Goal: Task Accomplishment & Management: Complete application form

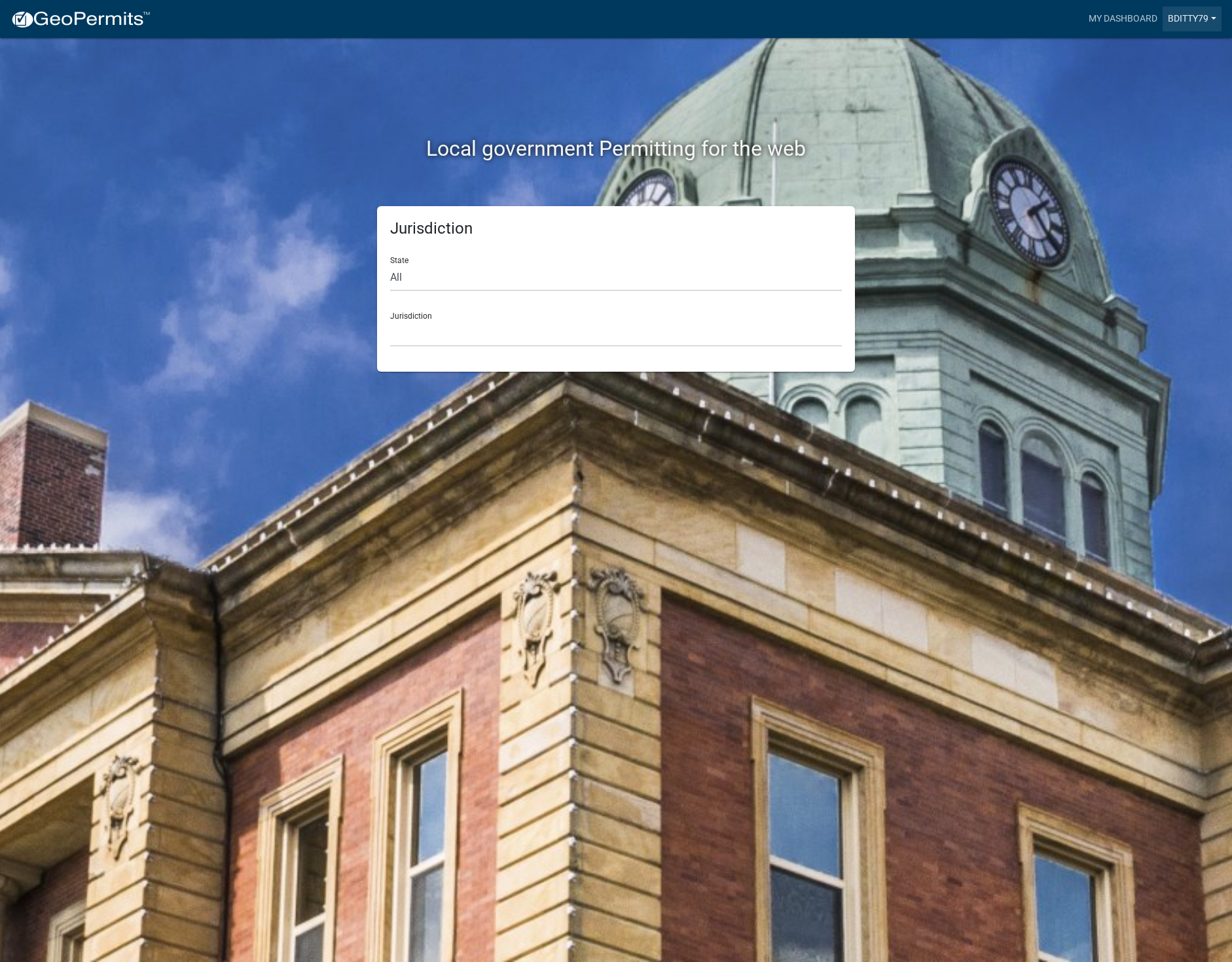
click at [1212, 16] on link "Bditty79" at bounding box center [1192, 18] width 59 height 25
click at [1145, 100] on link "Logout" at bounding box center [1169, 96] width 105 height 31
click at [1199, 17] on link "Signup" at bounding box center [1199, 18] width 43 height 25
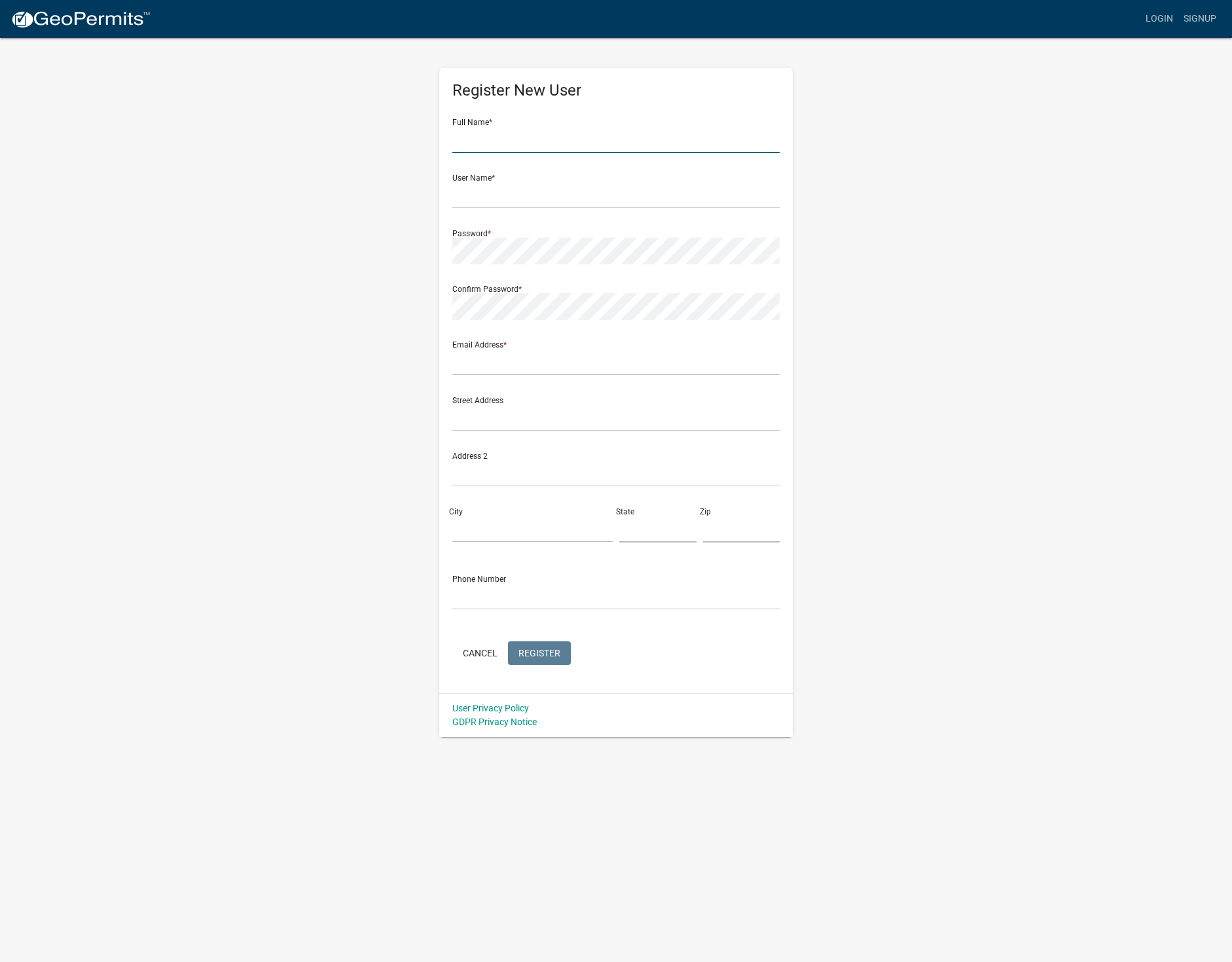
click at [523, 143] on input "text" at bounding box center [616, 140] width 327 height 27
type input "t"
click at [508, 190] on input "text" at bounding box center [616, 195] width 327 height 27
click at [527, 135] on input "[PERSON_NAME]" at bounding box center [616, 140] width 327 height 27
click at [516, 144] on input "[PERSON_NAME]" at bounding box center [616, 140] width 327 height 27
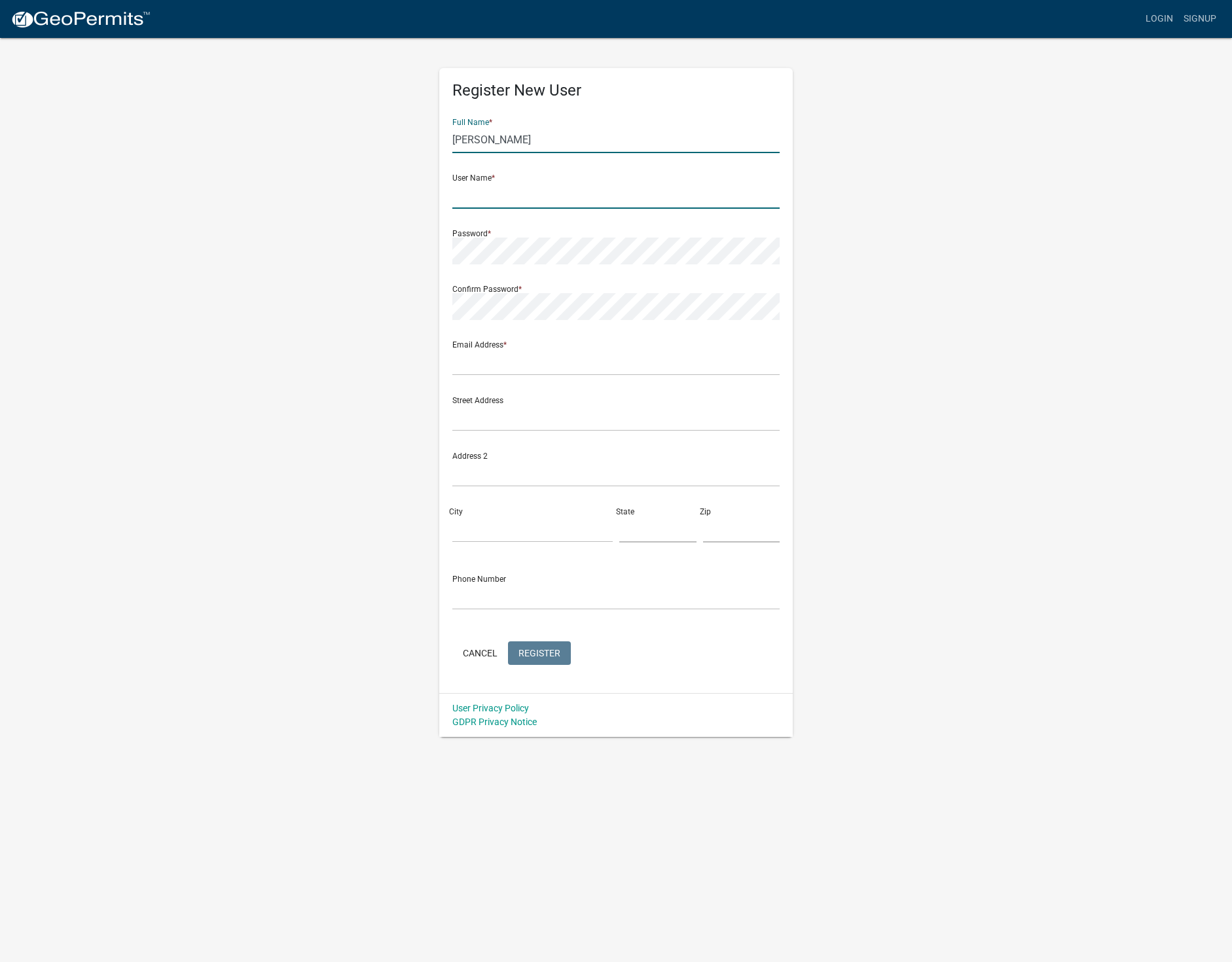
click at [468, 205] on input "text" at bounding box center [616, 195] width 327 height 27
click at [571, 142] on input "[PERSON_NAME]" at bounding box center [616, 140] width 327 height 27
type input "[PERSON_NAME]"
click at [463, 195] on input "text" at bounding box center [616, 195] width 327 height 27
type input "[PERSON_NAME]-H"
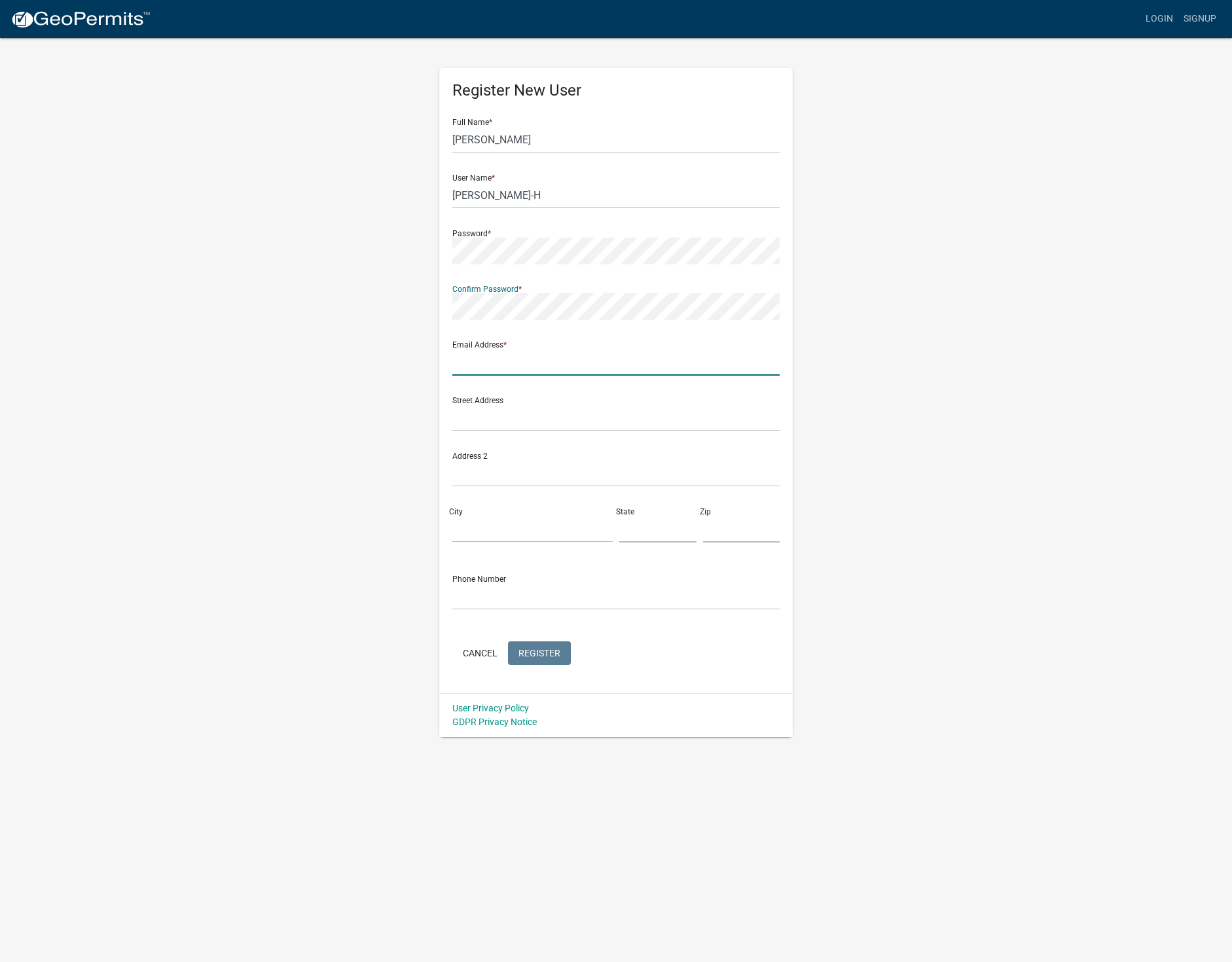
click at [476, 365] on input "text" at bounding box center [616, 362] width 327 height 27
type input "[EMAIL_ADDRESS][DOMAIN_NAME]"
click at [479, 418] on input "text" at bounding box center [616, 418] width 327 height 27
drag, startPoint x: 506, startPoint y: 417, endPoint x: 537, endPoint y: 405, distance: 33.2
click at [537, 405] on input "[STREET_ADDRESS]" at bounding box center [616, 418] width 327 height 27
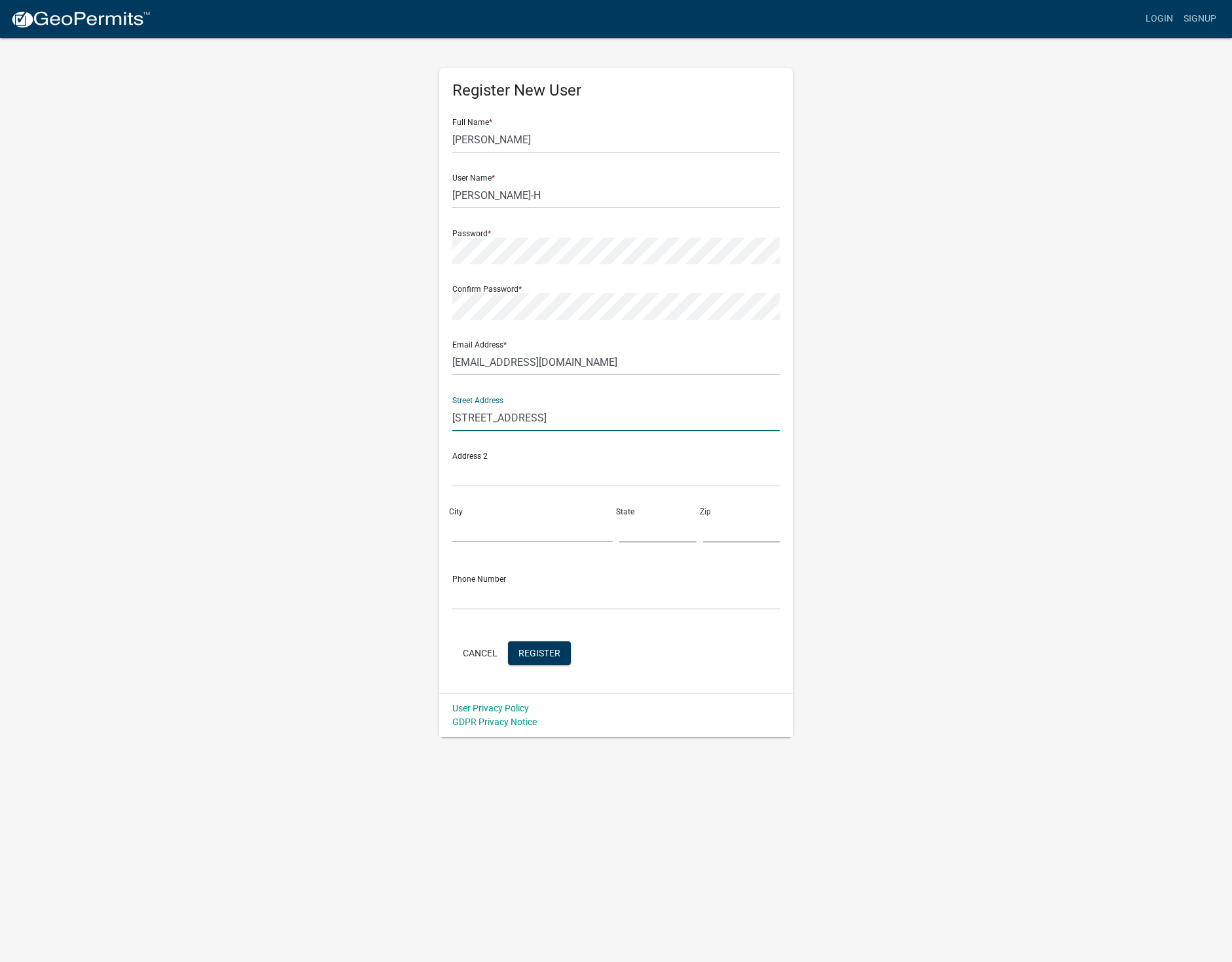
click at [514, 420] on input "[STREET_ADDRESS]" at bounding box center [616, 418] width 327 height 27
type input "[STREET_ADDRESS]"
click at [470, 531] on input "City" at bounding box center [533, 529] width 161 height 27
type input "Eatonton"
click at [645, 537] on input "text" at bounding box center [657, 529] width 77 height 27
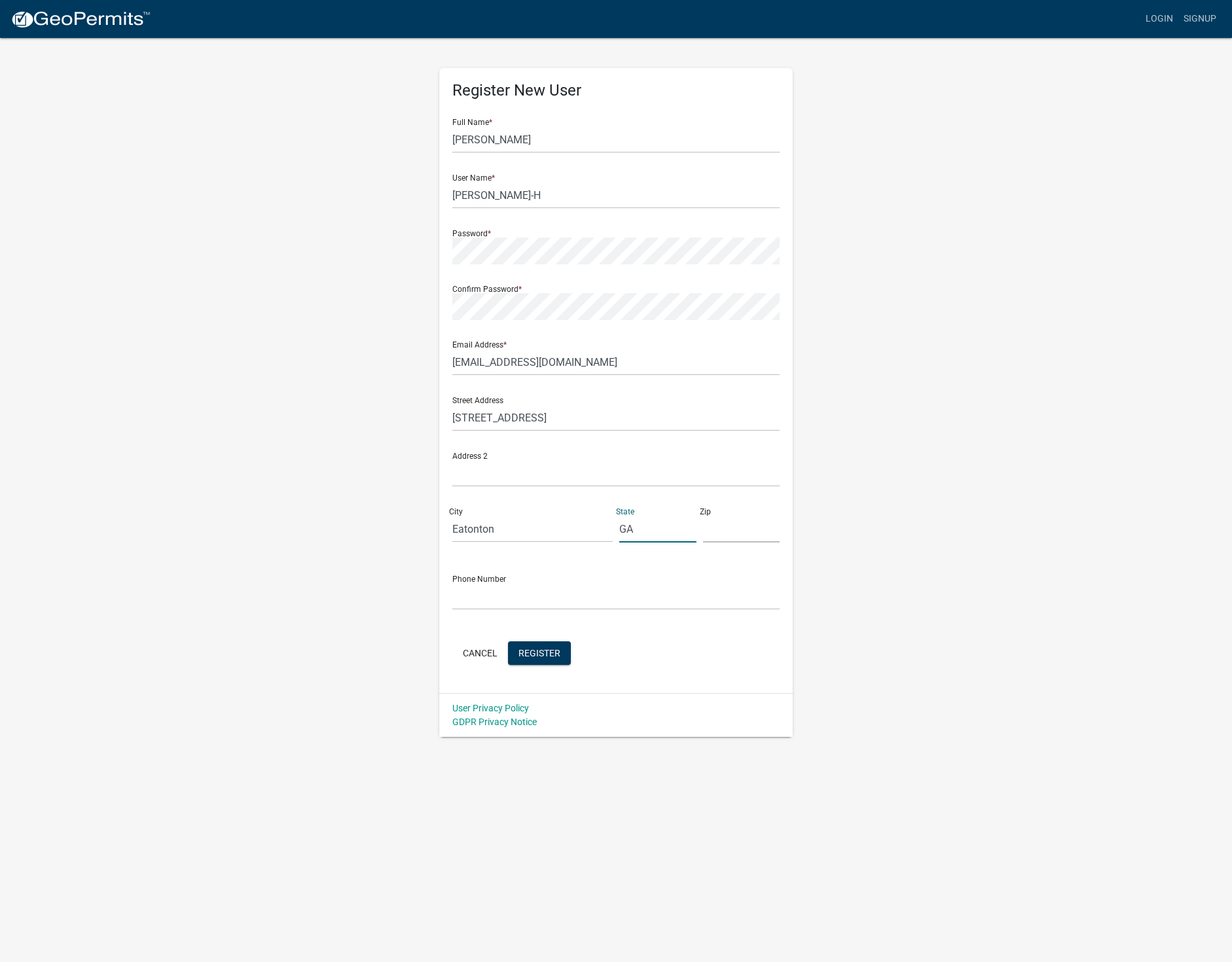
type input "GA"
click at [721, 538] on input "text" at bounding box center [741, 529] width 77 height 27
type input "31024"
click at [528, 598] on input "text" at bounding box center [616, 597] width 327 height 27
type input "[PHONE_NUMBER]"
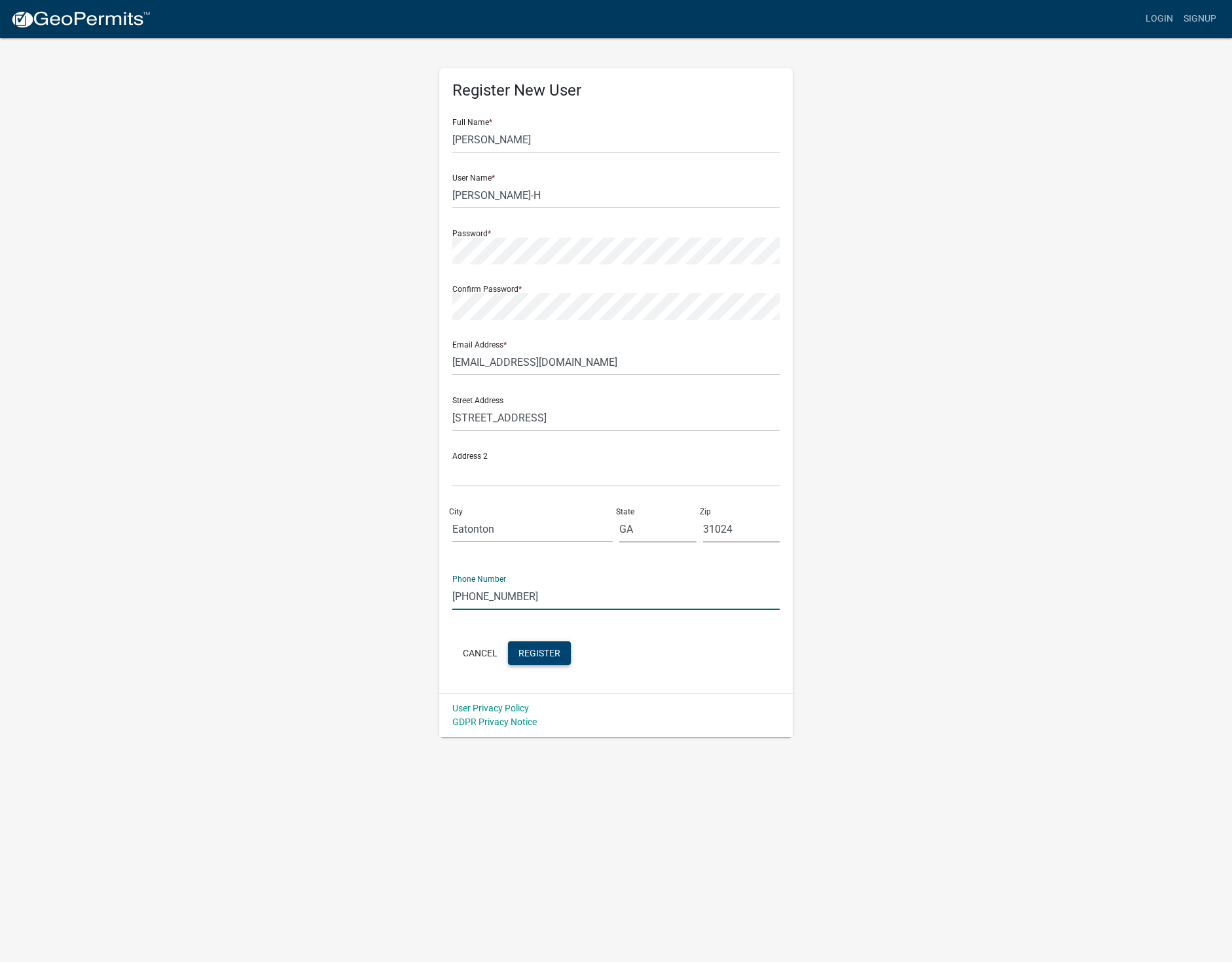
click at [538, 651] on span "Register" at bounding box center [539, 652] width 42 height 11
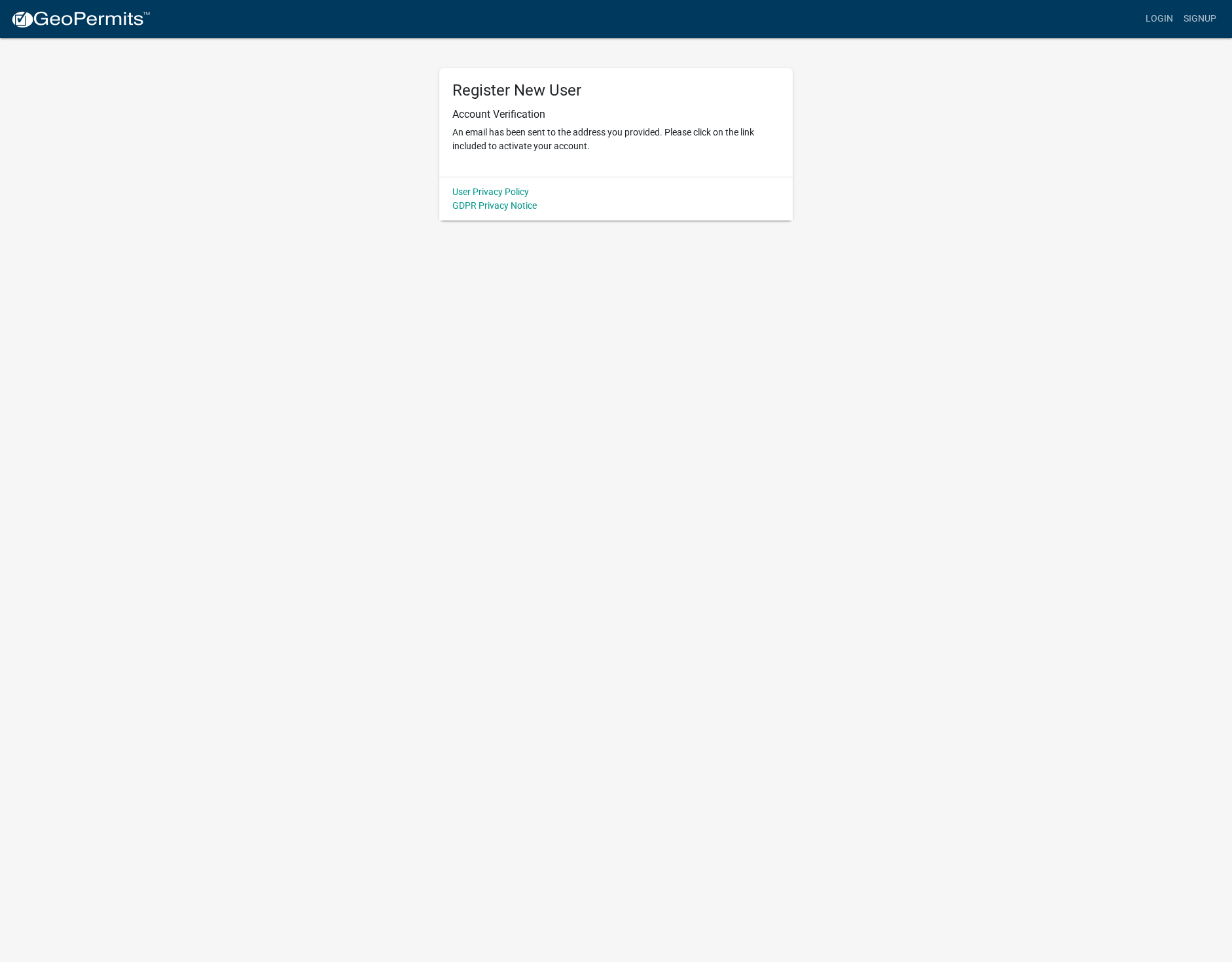
click at [615, 134] on p "An email has been sent to the address you provided. Please click on the link in…" at bounding box center [616, 139] width 327 height 28
drag, startPoint x: 487, startPoint y: 112, endPoint x: 468, endPoint y: 112, distance: 19.0
click at [486, 112] on h6 "Account Verification" at bounding box center [616, 115] width 327 height 13
click at [618, 115] on h6 "Account Verification" at bounding box center [616, 115] width 327 height 13
click at [620, 343] on body "Internet Explorer does NOT work with GeoPermits. Get a new browser for more sec…" at bounding box center [616, 481] width 1232 height 962
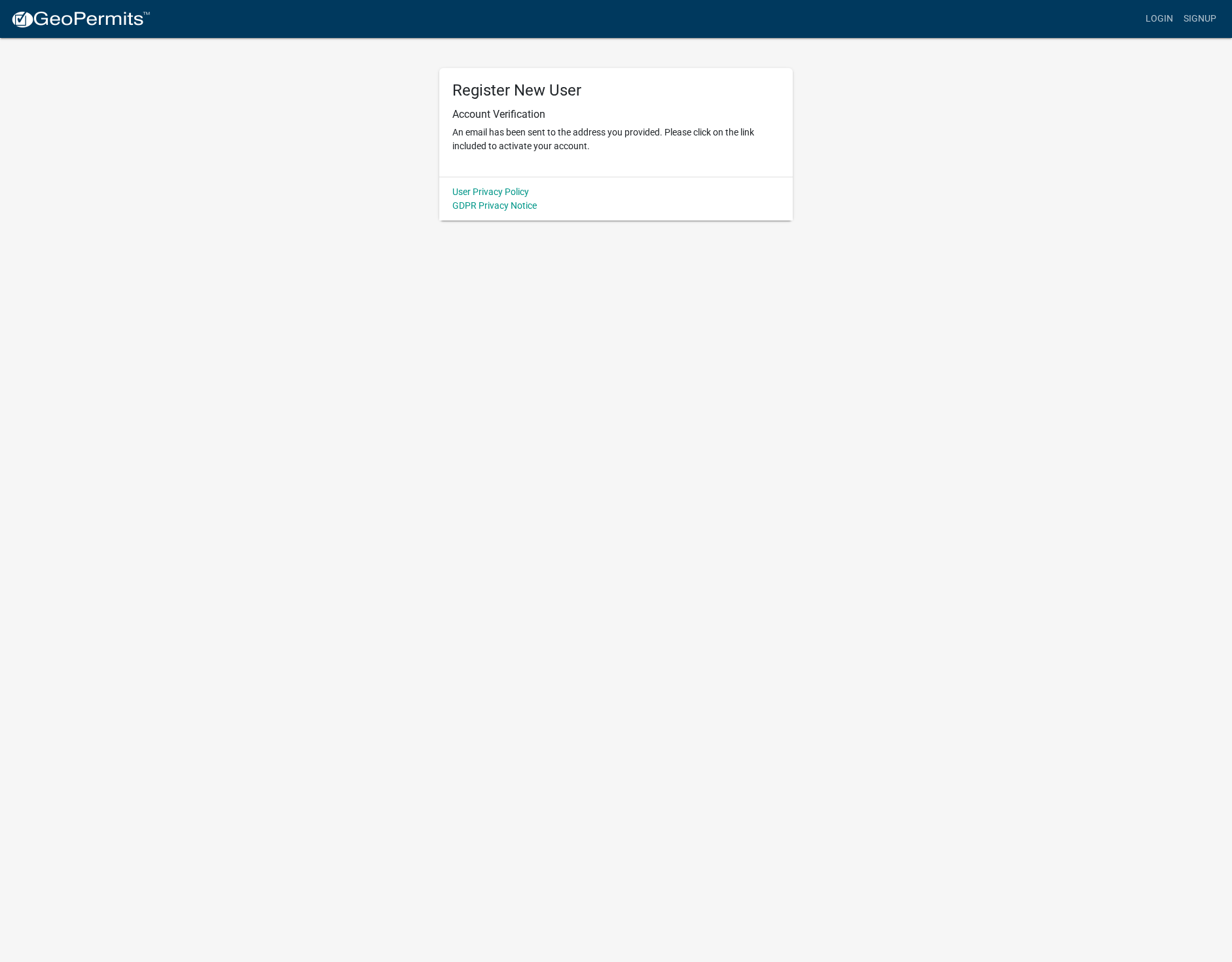
click at [1032, 492] on body "Internet Explorer does NOT work with GeoPermits. Get a new browser for more sec…" at bounding box center [616, 481] width 1232 height 962
click at [1155, 21] on link "Login" at bounding box center [1159, 18] width 38 height 25
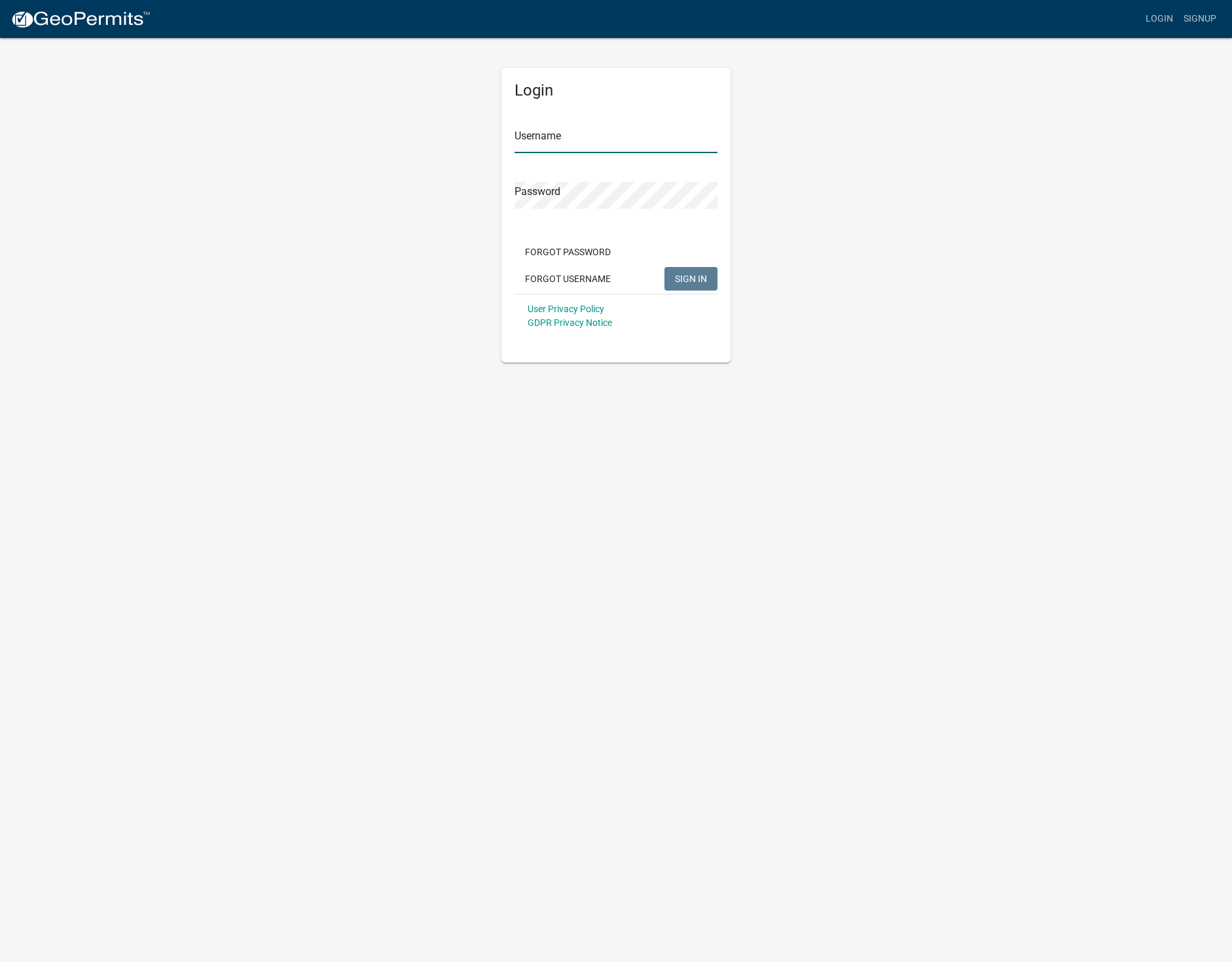
type input "[PERSON_NAME]-H"
click at [694, 277] on span "SIGN IN" at bounding box center [690, 278] width 32 height 11
